Goal: Task Accomplishment & Management: Manage account settings

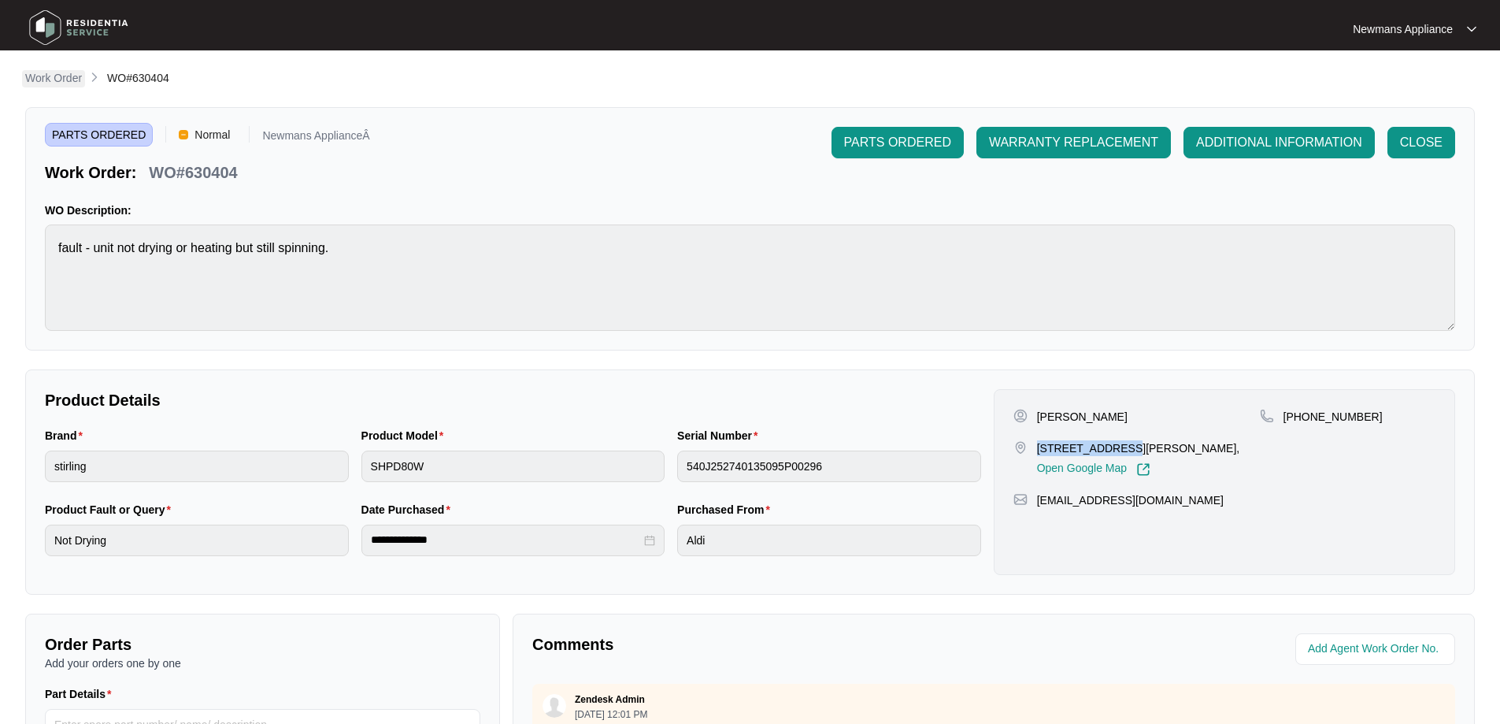
click at [43, 76] on p "Work Order" at bounding box center [53, 78] width 57 height 16
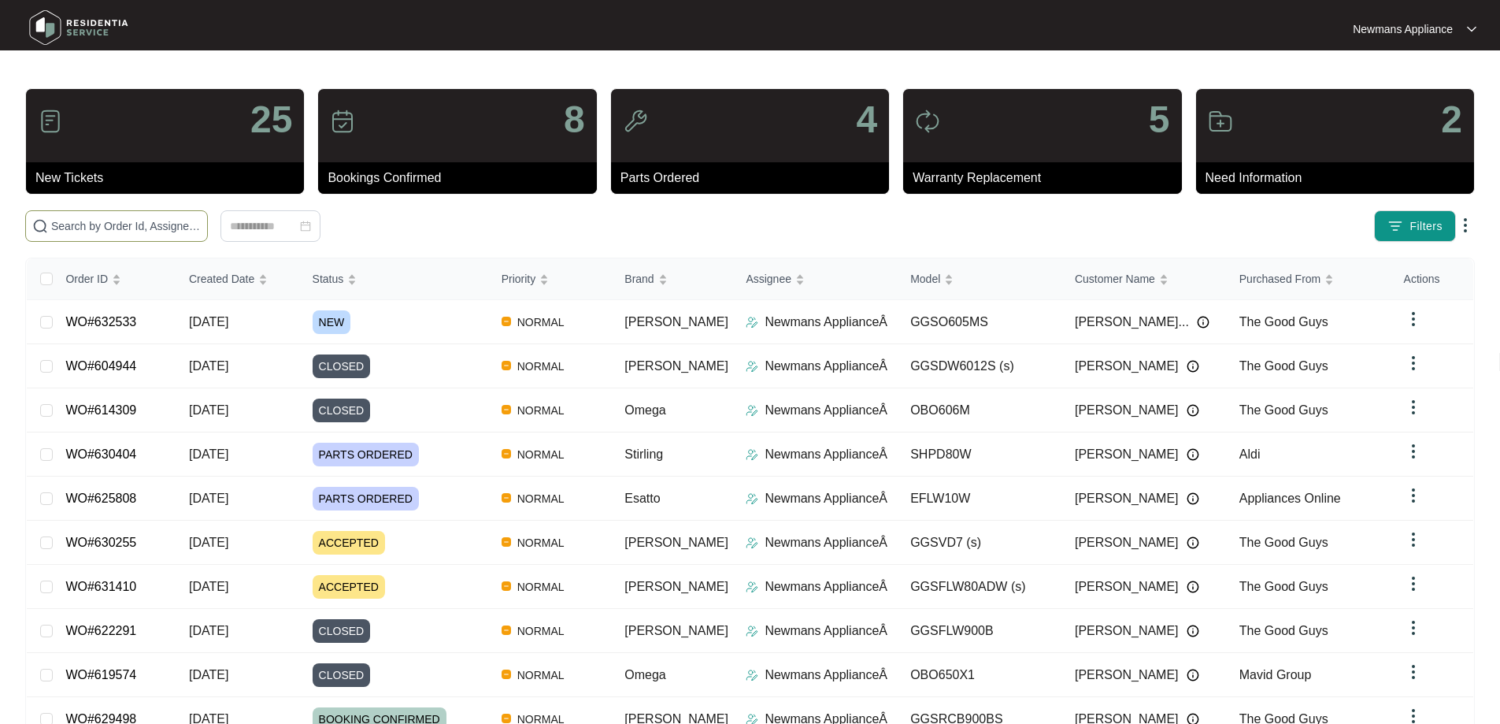
click at [201, 224] on input "text" at bounding box center [126, 225] width 150 height 17
paste input "632533"
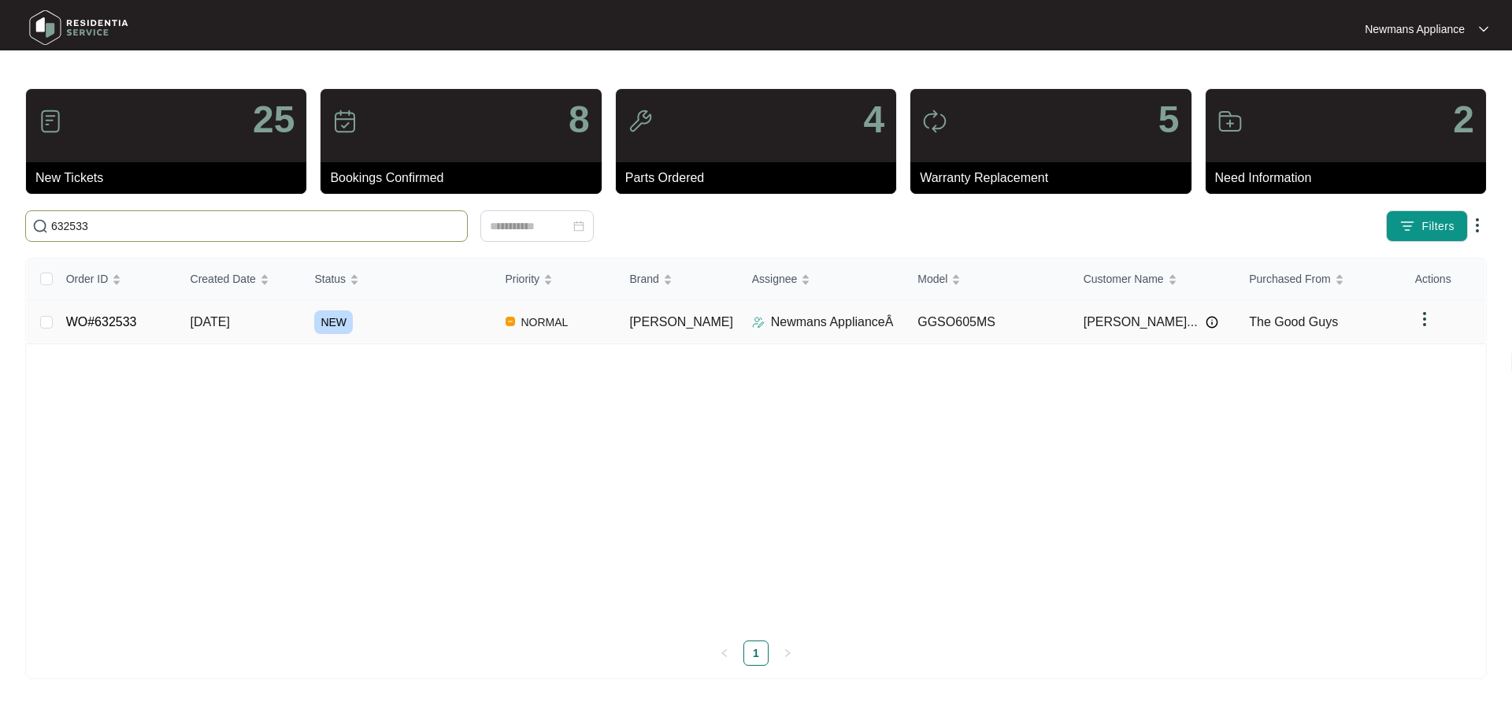
type input "632533"
click at [586, 320] on td "NORMAL" at bounding box center [555, 322] width 124 height 44
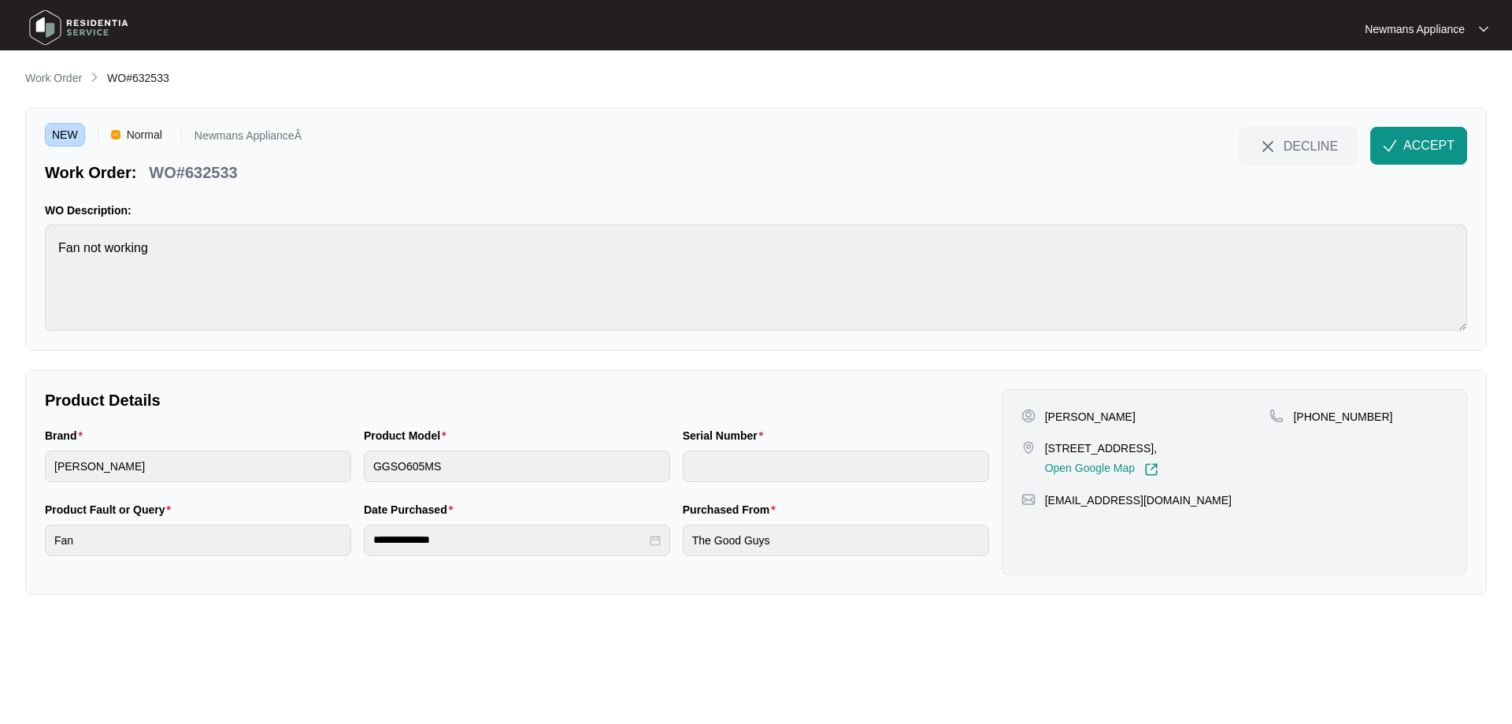
drag, startPoint x: 1088, startPoint y: 415, endPoint x: 1159, endPoint y: 407, distance: 71.3
click at [1159, 407] on div "[PERSON_NAME] [STREET_ADDRESS][PERSON_NAME], Open Google Map [PHONE_NUMBER] [EM…" at bounding box center [1234, 482] width 465 height 186
copy p "[PERSON_NAME]"
drag, startPoint x: 1047, startPoint y: 416, endPoint x: 1081, endPoint y: 415, distance: 34.7
click at [1081, 415] on p "[PERSON_NAME]" at bounding box center [1090, 417] width 91 height 16
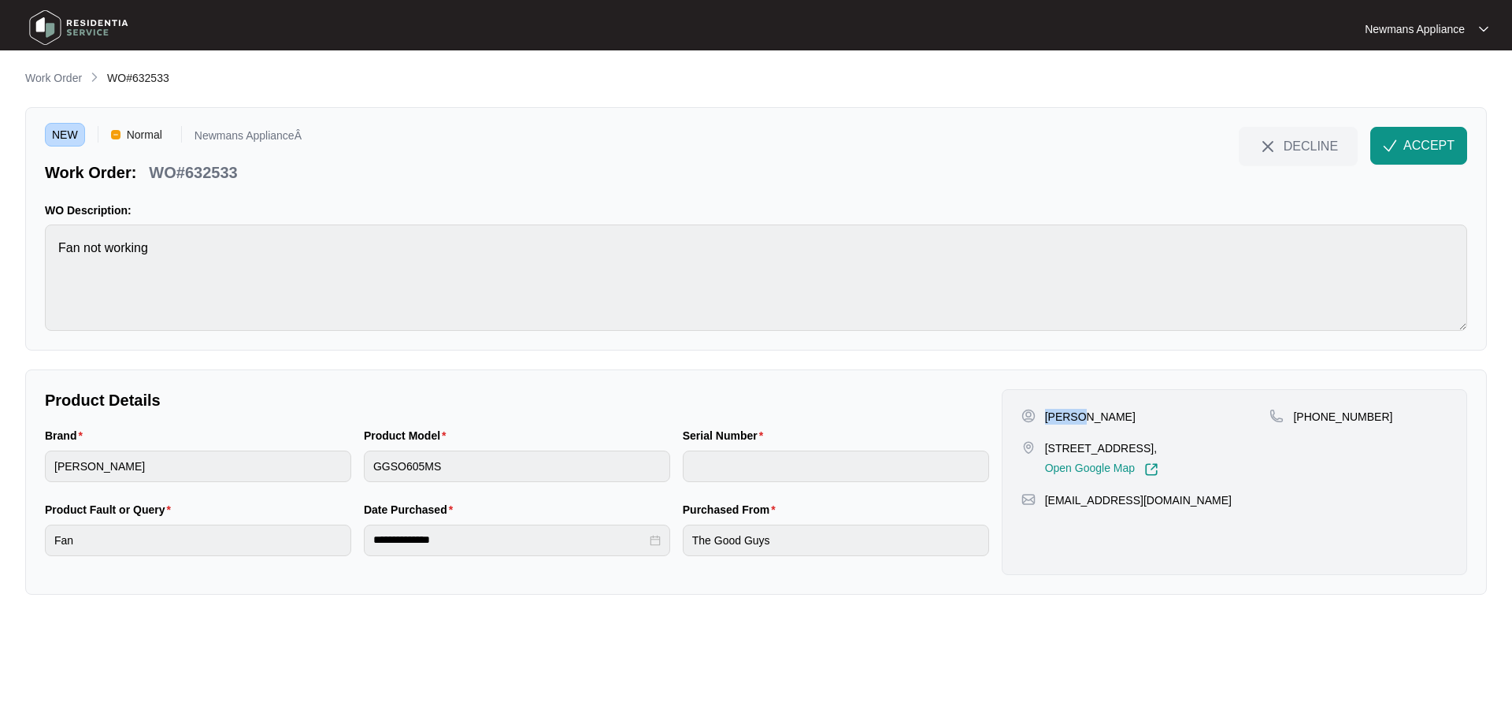
copy p "[PERSON_NAME]"
drag, startPoint x: 1048, startPoint y: 448, endPoint x: 1170, endPoint y: 447, distance: 122.9
click at [1159, 447] on p "[STREET_ADDRESS]," at bounding box center [1101, 448] width 113 height 16
copy p "[STREET_ADDRESS]"
drag, startPoint x: 1174, startPoint y: 449, endPoint x: 1247, endPoint y: 448, distance: 73.3
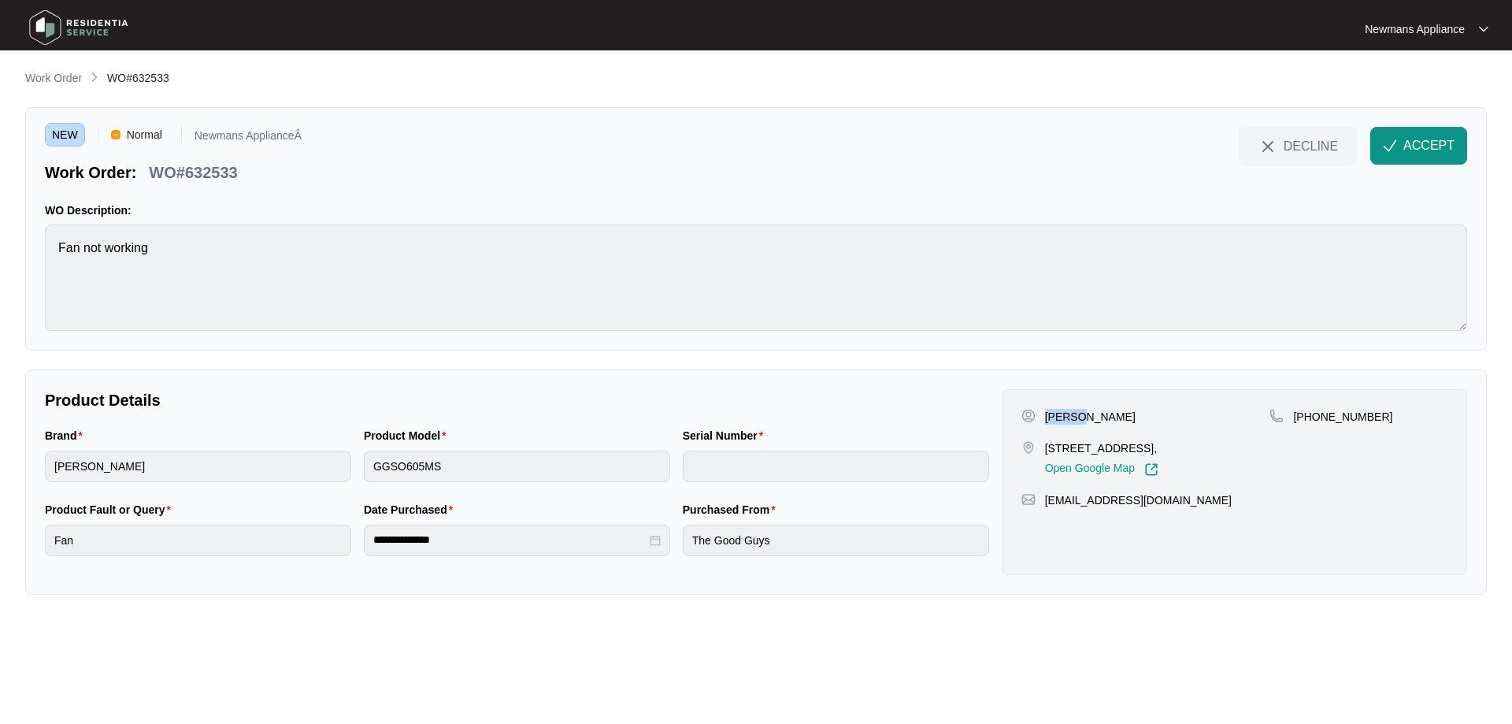
click at [1159, 448] on p "[STREET_ADDRESS]," at bounding box center [1101, 448] width 113 height 16
copy p "Upper coomera"
drag, startPoint x: 1369, startPoint y: 418, endPoint x: 1315, endPoint y: 421, distance: 54.4
click at [1315, 421] on div "[PHONE_NUMBER]" at bounding box center [1359, 417] width 178 height 16
copy p "433124818"
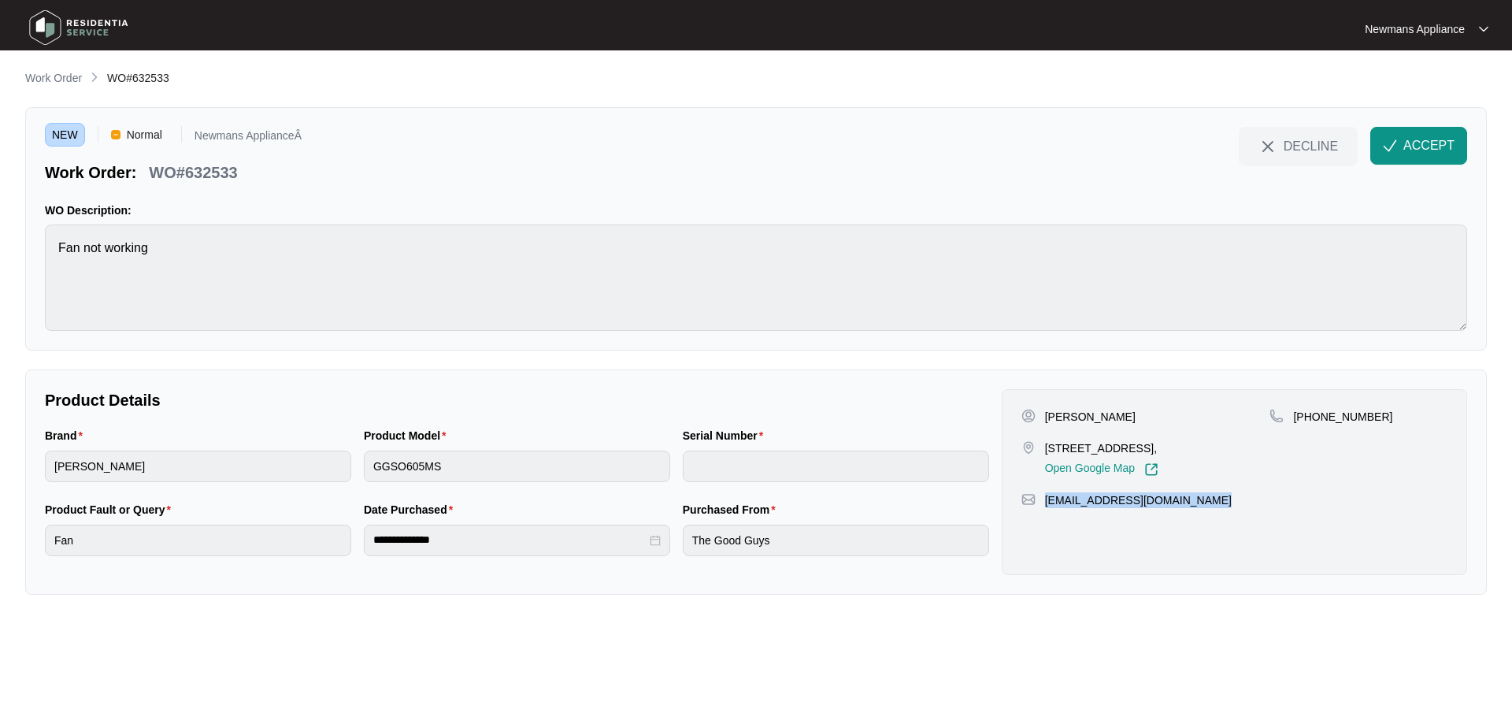
drag, startPoint x: 1199, startPoint y: 521, endPoint x: 1045, endPoint y: 521, distance: 153.6
click at [1045, 508] on div "[EMAIL_ADDRESS][DOMAIN_NAME]" at bounding box center [1235, 500] width 426 height 16
copy p "[EMAIL_ADDRESS][DOMAIN_NAME]"
click at [669, 540] on div "**********" at bounding box center [517, 538] width 957 height 74
click at [369, 543] on div "**********" at bounding box center [517, 541] width 306 height 32
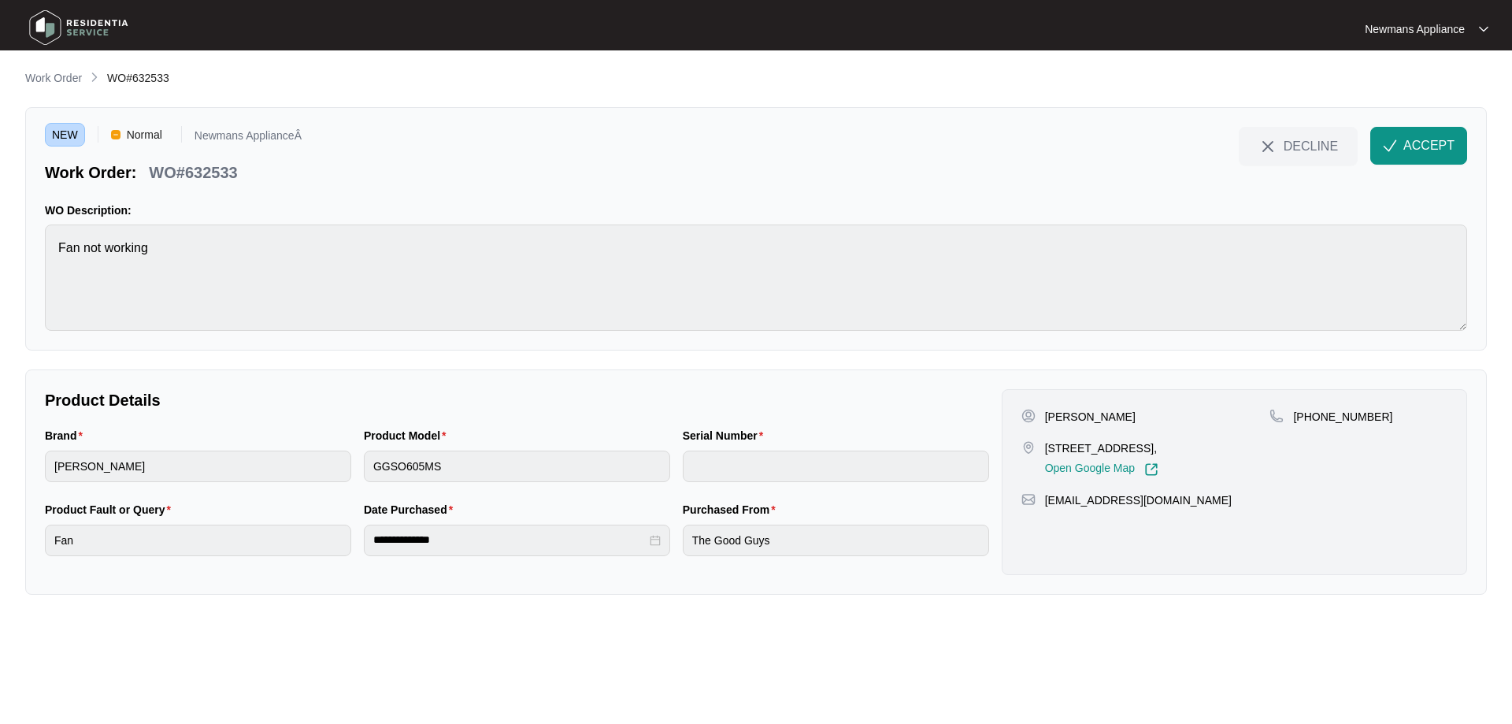
click at [44, 251] on div "NEW Normal Newmans ApplianceÂ Work Order: WO#632533 DECLINE ACCEPT WO Descripti…" at bounding box center [756, 228] width 1462 height 243
click at [1440, 147] on span "ACCEPT" at bounding box center [1429, 145] width 51 height 19
